Goal: Information Seeking & Learning: Learn about a topic

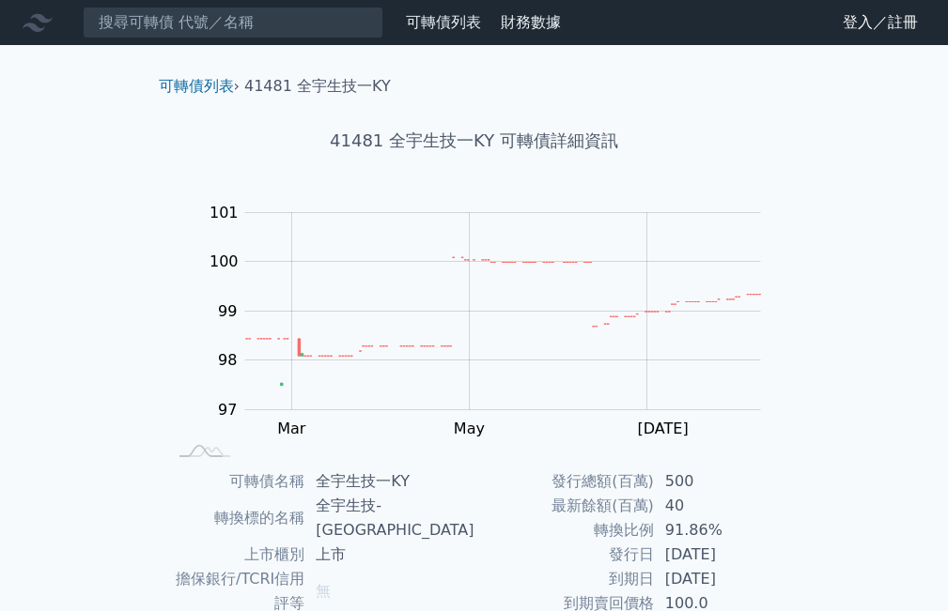
click at [195, 85] on link "可轉債列表" at bounding box center [196, 86] width 75 height 18
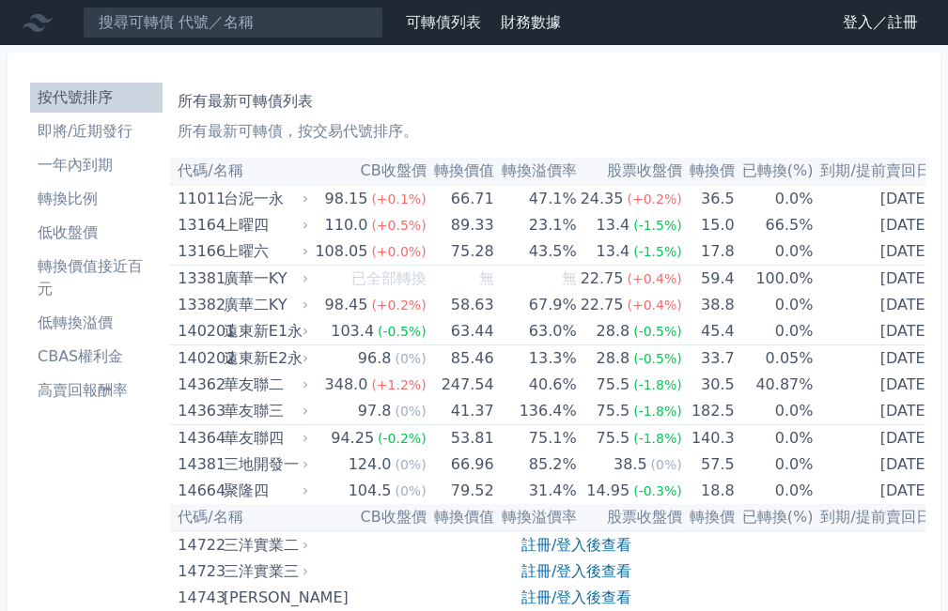
click at [109, 126] on li "即將/近期發行" at bounding box center [96, 131] width 132 height 23
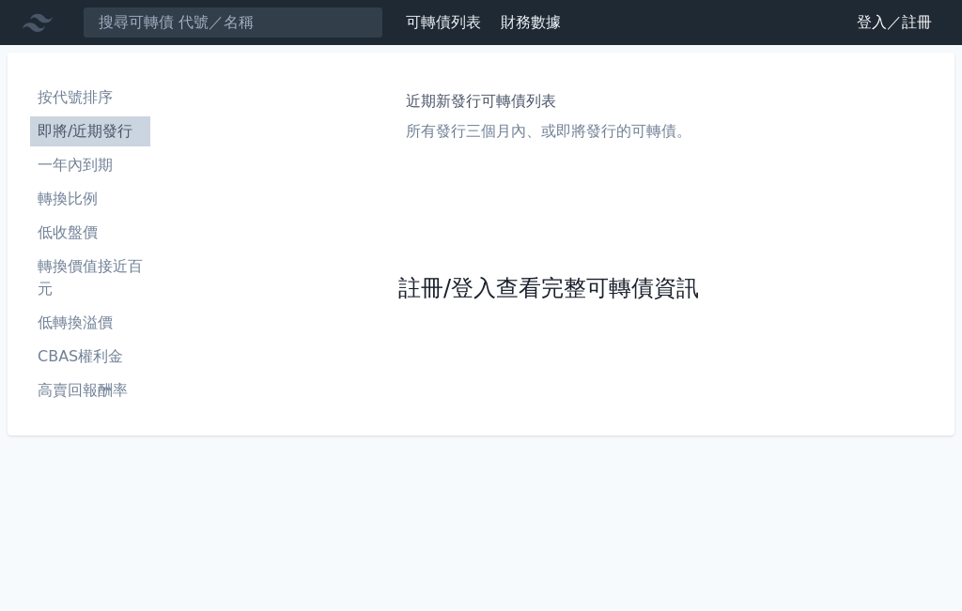
click at [491, 294] on link "註冊/登入查看完整可轉債資訊" at bounding box center [548, 289] width 301 height 30
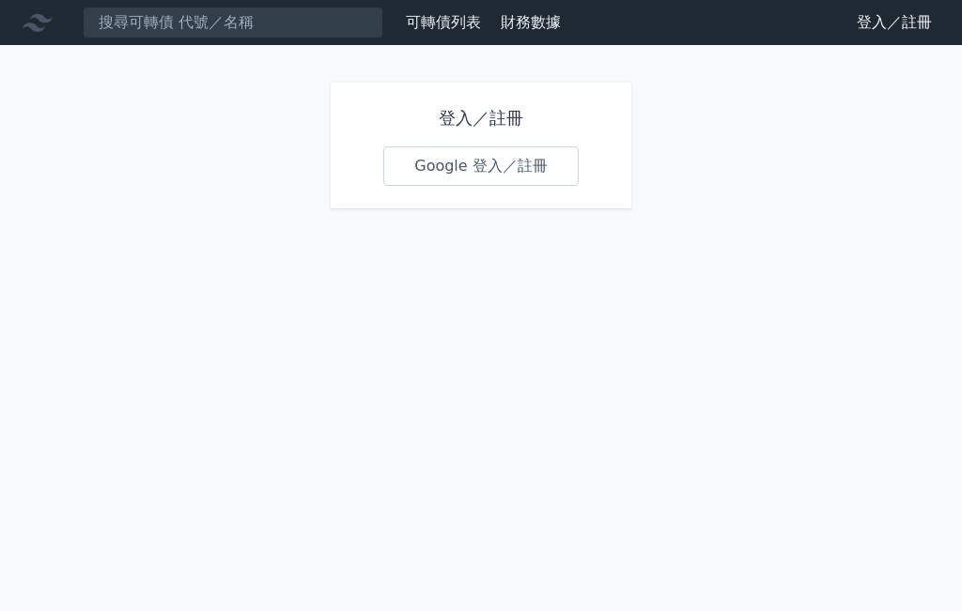
click at [486, 173] on link "Google 登入／註冊" at bounding box center [480, 166] width 195 height 39
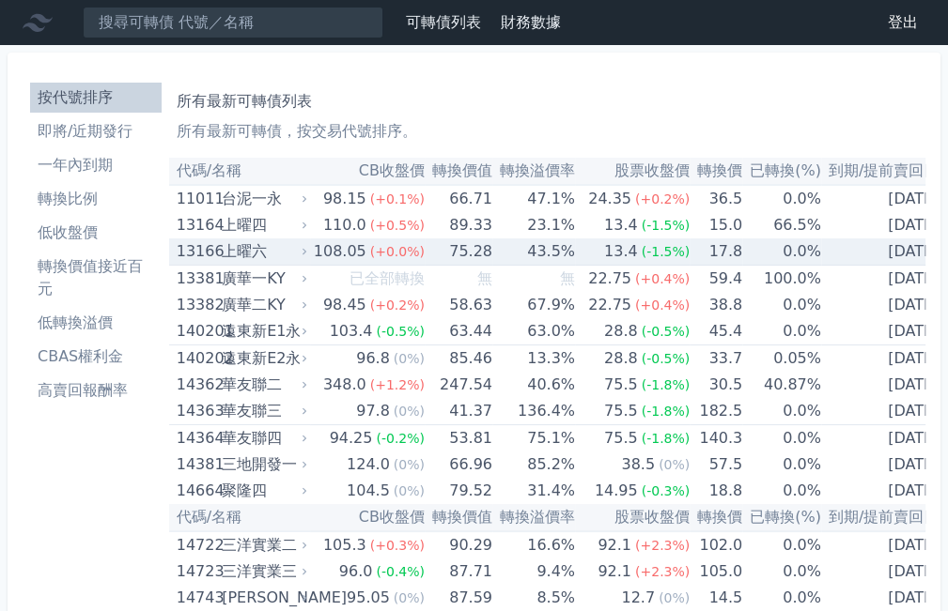
click at [106, 132] on li "即將/近期發行" at bounding box center [95, 131] width 131 height 23
